Goal: Task Accomplishment & Management: Manage account settings

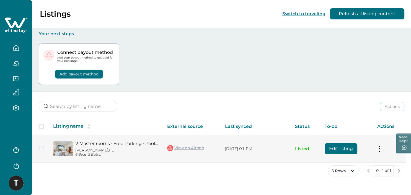
click at [331, 146] on button "Edit listing" at bounding box center [341, 148] width 33 height 11
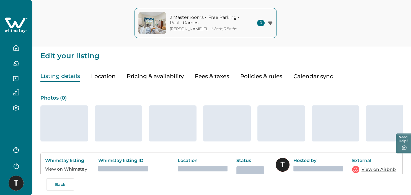
type input "15"
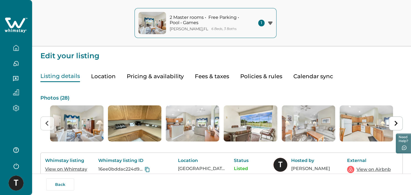
click at [165, 73] on button "Pricing & availability" at bounding box center [155, 76] width 57 height 11
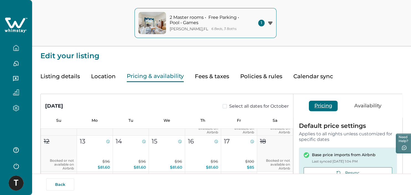
scroll to position [61, 0]
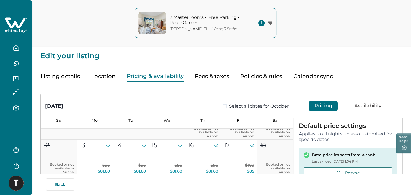
click at [252, 75] on button "Policies & rules" at bounding box center [261, 76] width 42 height 11
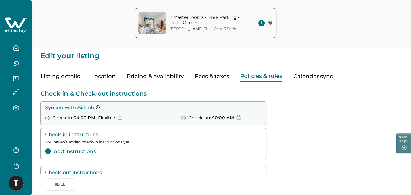
click at [303, 75] on button "Calendar sync" at bounding box center [314, 76] width 40 height 11
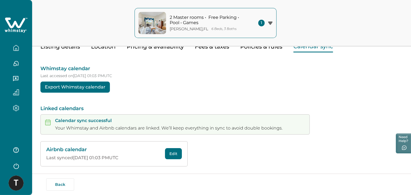
scroll to position [31, 0]
